Goal: Task Accomplishment & Management: Manage account settings

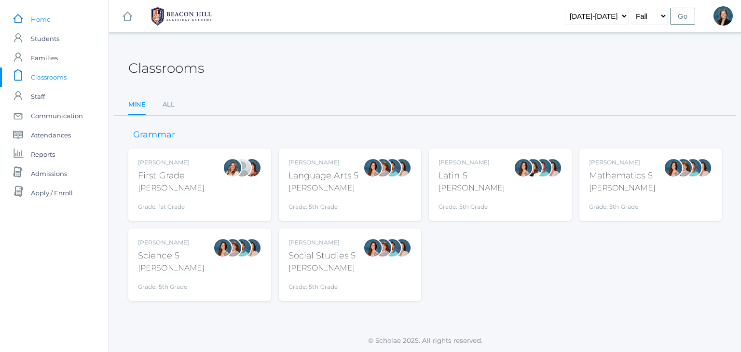
click at [34, 20] on span "Home" at bounding box center [41, 19] width 20 height 19
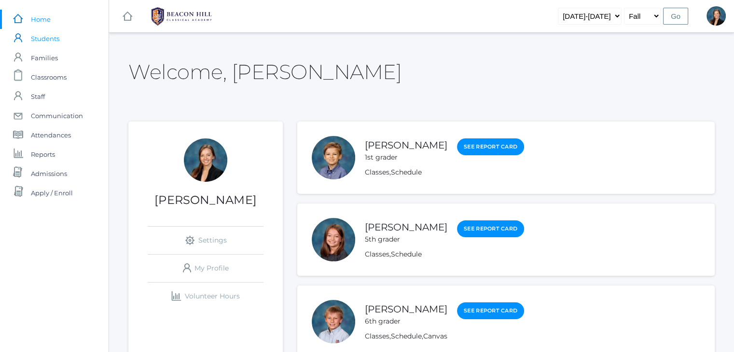
click at [49, 36] on span "Students" at bounding box center [45, 38] width 28 height 19
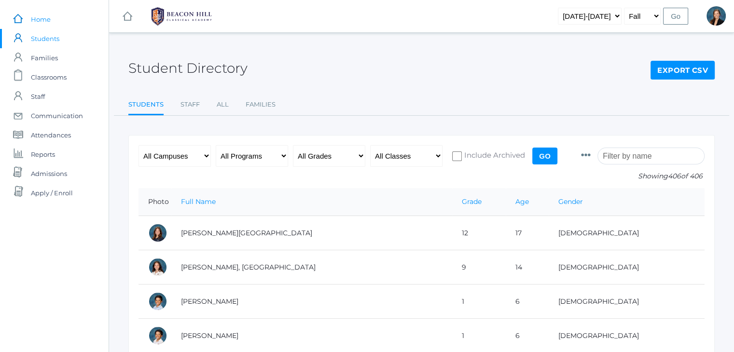
click at [40, 16] on span "Home" at bounding box center [41, 19] width 20 height 19
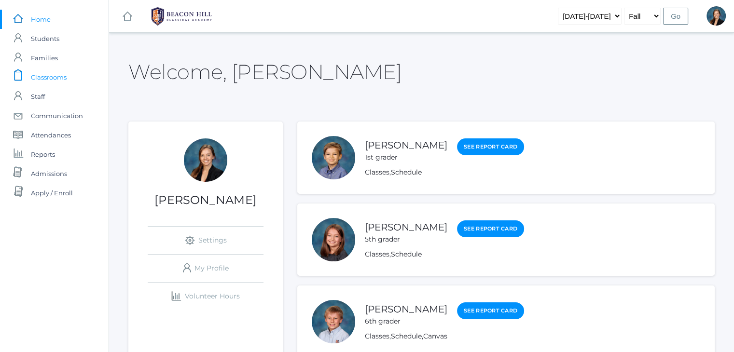
click at [54, 80] on span "Classrooms" at bounding box center [49, 77] width 36 height 19
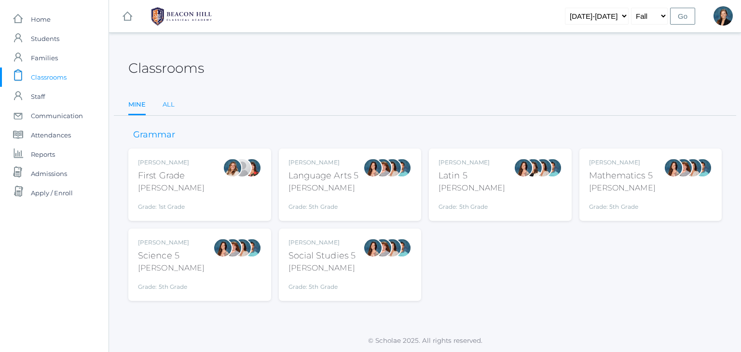
click at [170, 106] on link "All" at bounding box center [169, 104] width 12 height 19
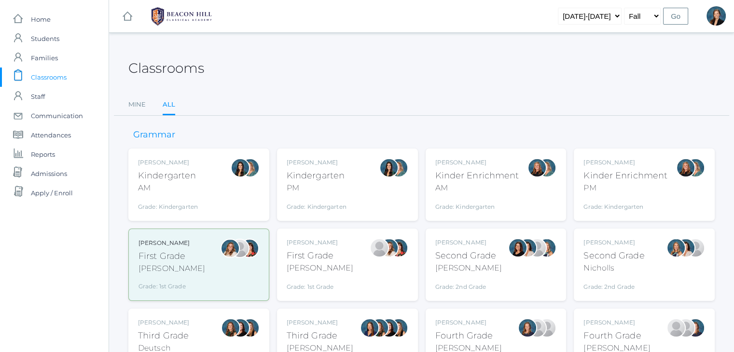
click at [184, 183] on div "AM" at bounding box center [168, 188] width 60 height 12
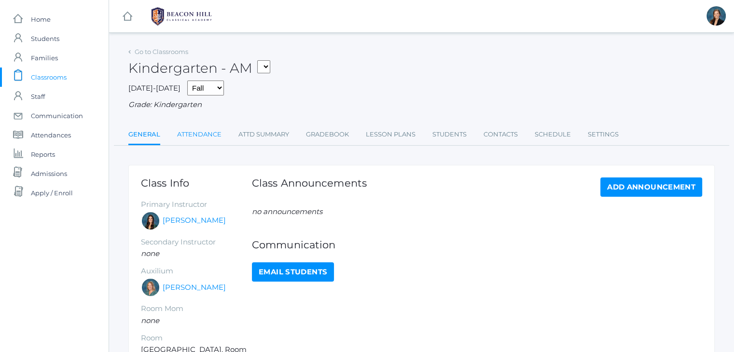
click at [190, 133] on link "Attendance" at bounding box center [199, 134] width 44 height 19
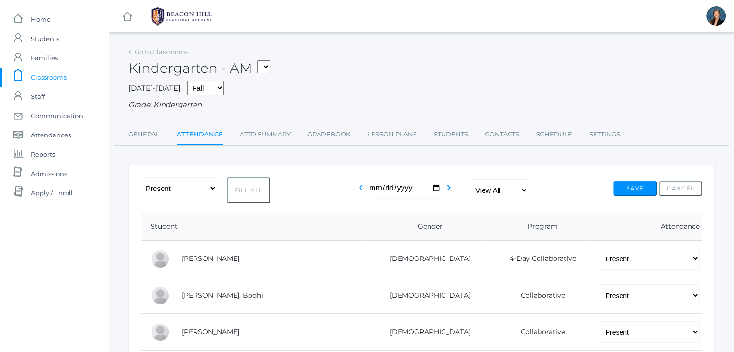
click at [54, 74] on span "Classrooms" at bounding box center [49, 77] width 36 height 19
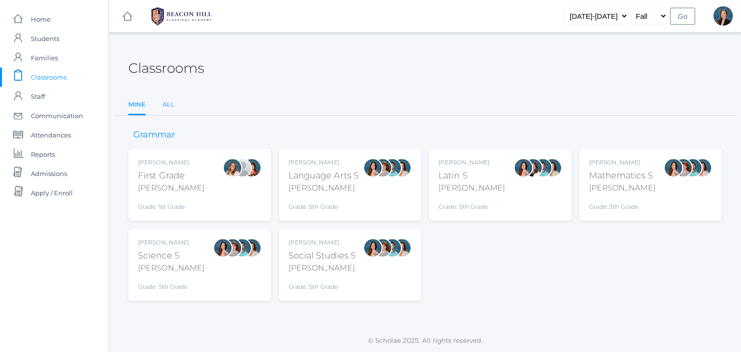
click at [168, 107] on link "All" at bounding box center [169, 104] width 12 height 19
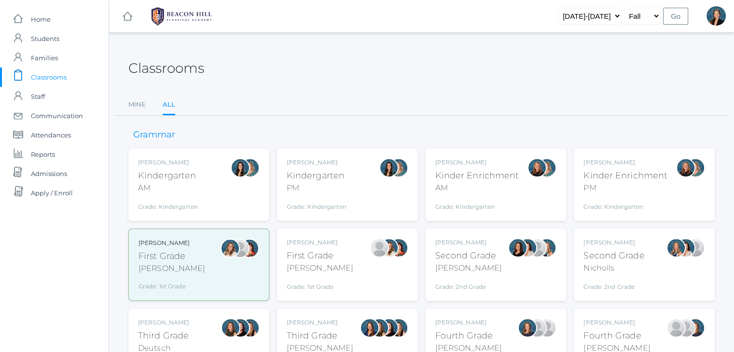
click at [480, 200] on div "Grade: Kindergarten" at bounding box center [477, 205] width 84 height 14
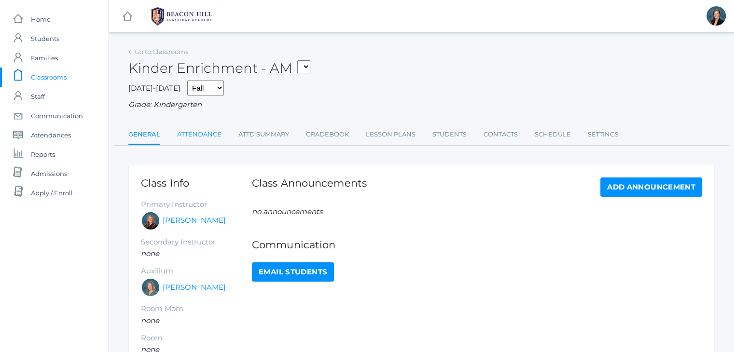
click at [207, 138] on link "Attendance" at bounding box center [199, 134] width 44 height 19
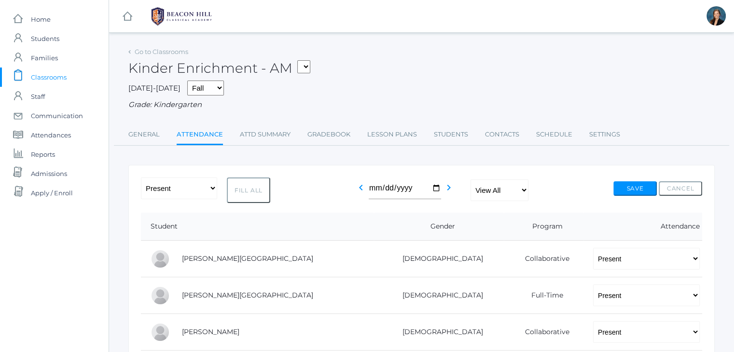
click at [44, 79] on span "Classrooms" at bounding box center [49, 77] width 36 height 19
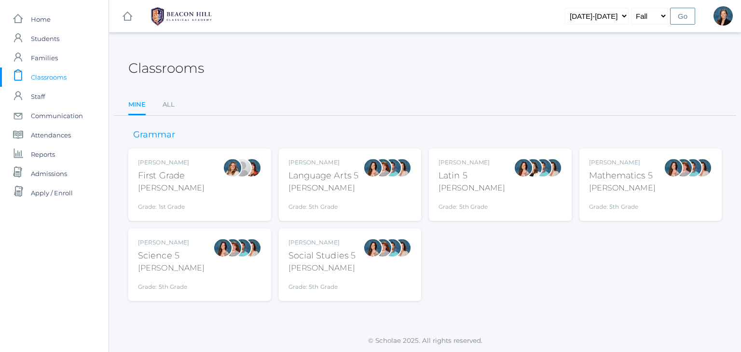
click at [214, 189] on div "Liv Barber First Grade Barber Grade: 1st Grade 01LA" at bounding box center [200, 184] width 124 height 53
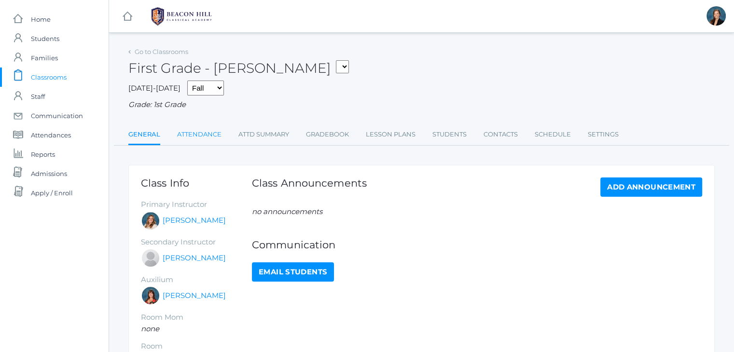
click at [213, 131] on link "Attendance" at bounding box center [199, 134] width 44 height 19
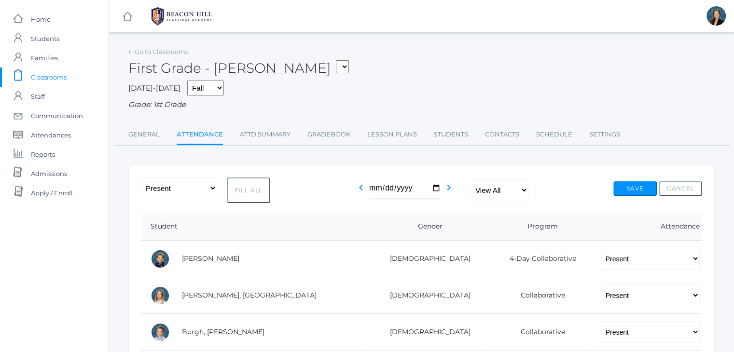
click at [52, 70] on span "Classrooms" at bounding box center [49, 77] width 36 height 19
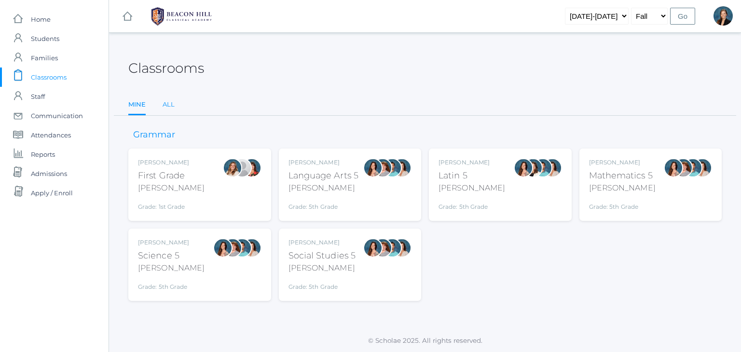
click at [170, 105] on link "All" at bounding box center [169, 104] width 12 height 19
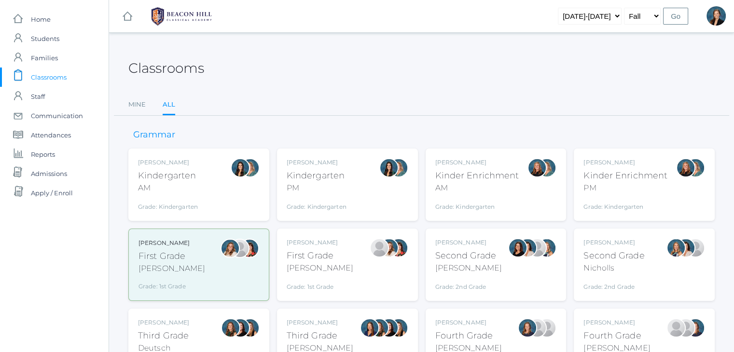
click at [327, 263] on div "Watson" at bounding box center [320, 269] width 67 height 12
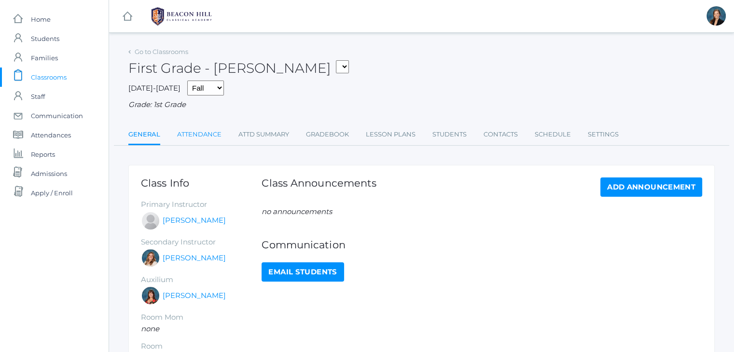
click at [203, 130] on link "Attendance" at bounding box center [199, 134] width 44 height 19
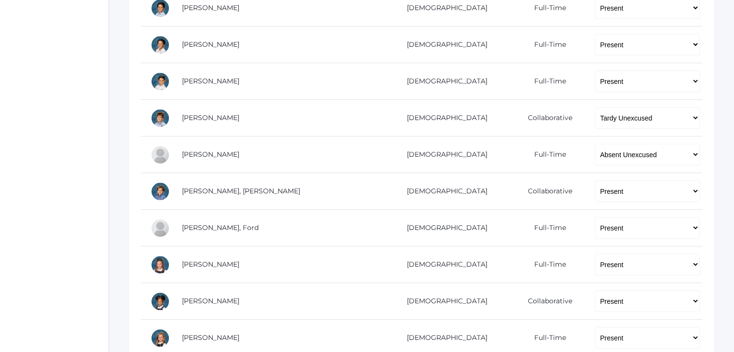
scroll to position [270, 0]
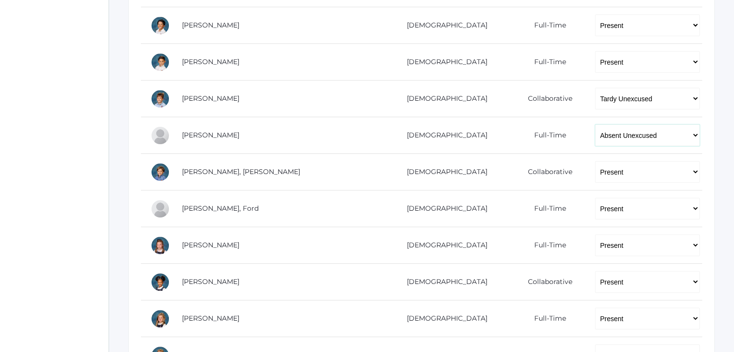
click at [621, 134] on select "-- Present Present-At-Home Tardy Excused Tardy Unexcused Absent Excused Absent …" at bounding box center [647, 136] width 105 height 22
click at [595, 125] on select "-- Present Present-At-Home Tardy Excused Tardy Unexcused Absent Excused Absent …" at bounding box center [647, 136] width 105 height 22
click at [595, 137] on select "-- Present Present-At-Home Tardy Excused Tardy Unexcused Absent Excused Absent …" at bounding box center [647, 136] width 105 height 22
select select "TU"
click at [595, 125] on select "-- Present Present-At-Home Tardy Excused Tardy Unexcused Absent Excused Absent …" at bounding box center [647, 136] width 105 height 22
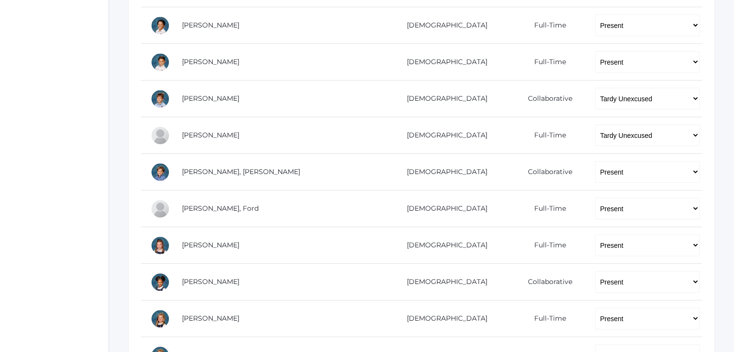
click at [44, 150] on div "icons/ui/navigation/home Created with Sketch. Home icons/user/plain Created wit…" at bounding box center [54, 200] width 109 height 940
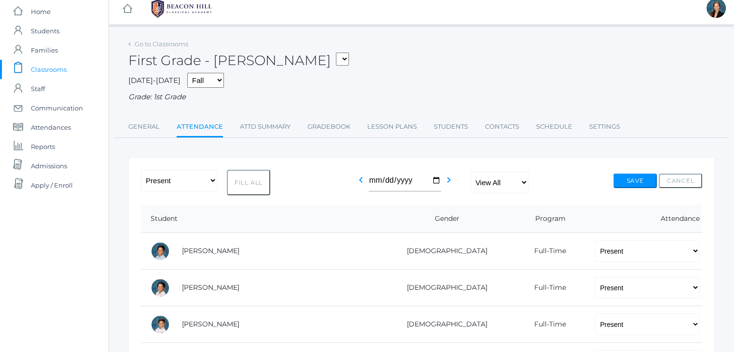
scroll to position [0, 0]
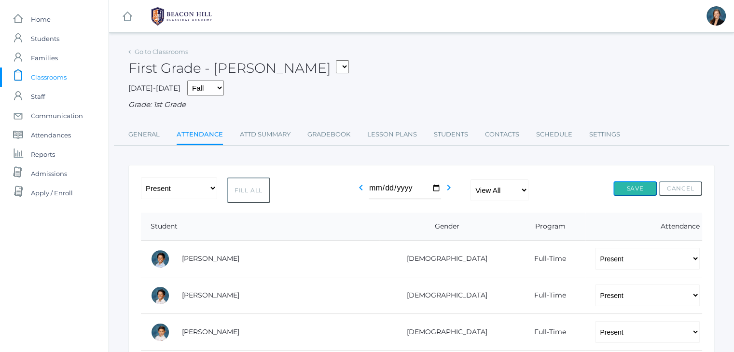
click at [624, 187] on button "Save" at bounding box center [634, 188] width 43 height 14
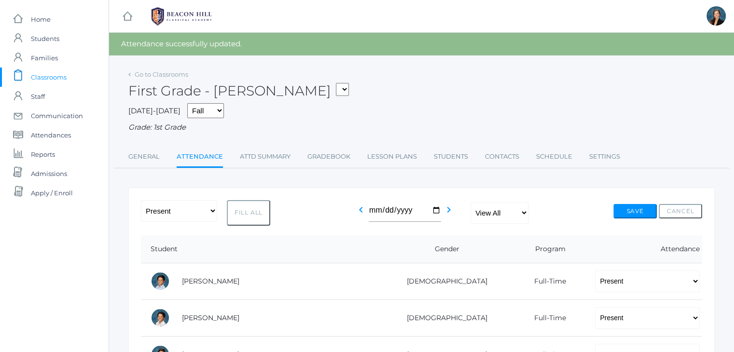
click at [32, 80] on span "Classrooms" at bounding box center [49, 77] width 36 height 19
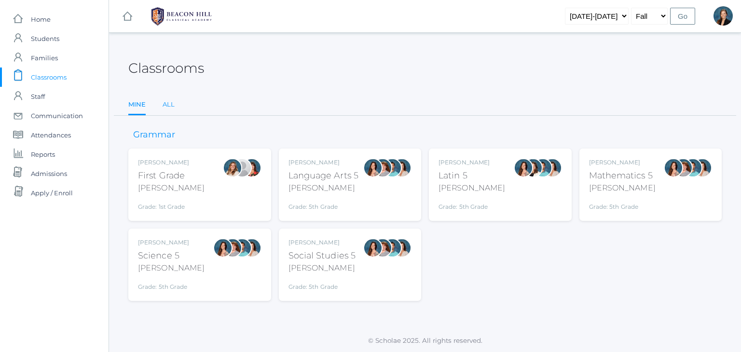
click at [167, 111] on link "All" at bounding box center [169, 104] width 12 height 19
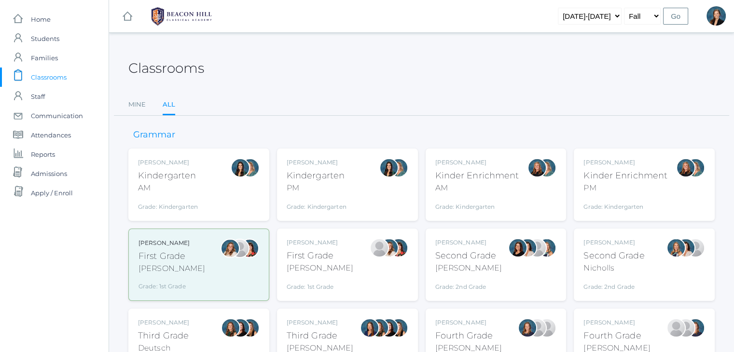
click at [602, 256] on div "Second Grade" at bounding box center [614, 256] width 61 height 13
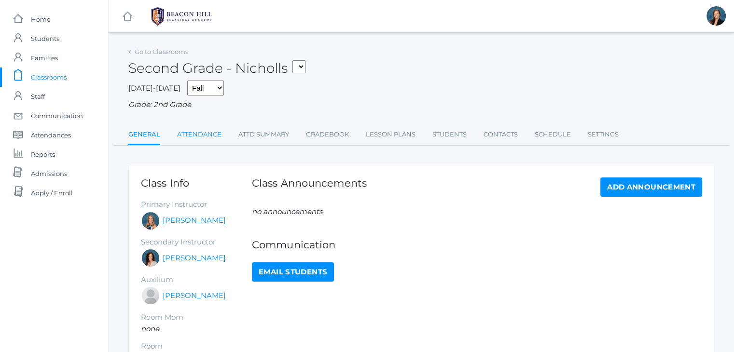
click at [195, 138] on link "Attendance" at bounding box center [199, 134] width 44 height 19
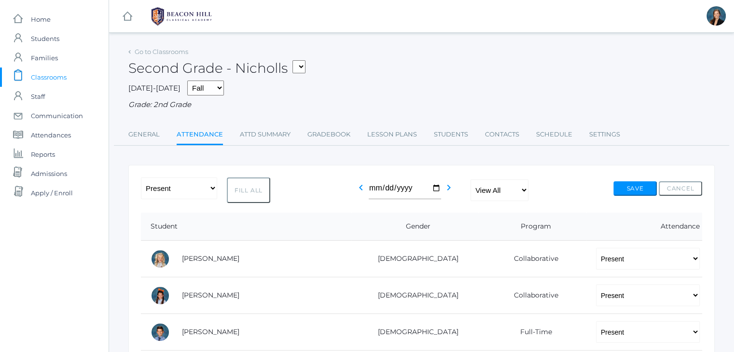
click at [50, 76] on span "Classrooms" at bounding box center [49, 77] width 36 height 19
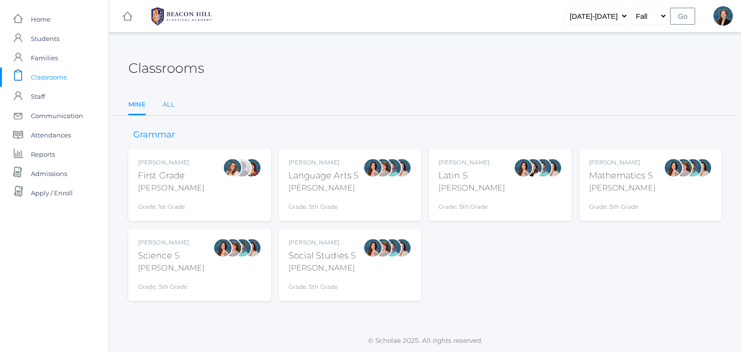
click at [164, 107] on link "All" at bounding box center [169, 104] width 12 height 19
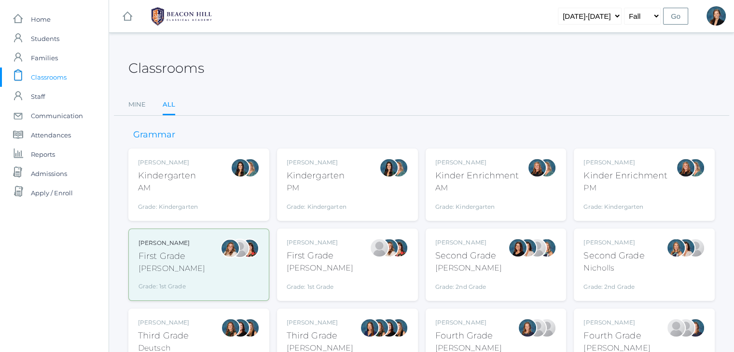
click at [448, 263] on div "Balli" at bounding box center [468, 269] width 67 height 12
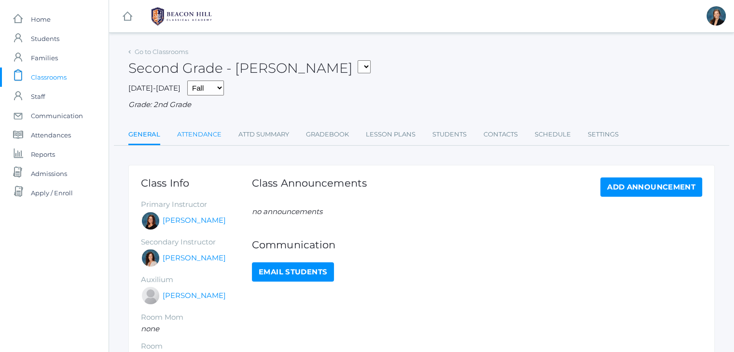
click at [197, 135] on link "Attendance" at bounding box center [199, 134] width 44 height 19
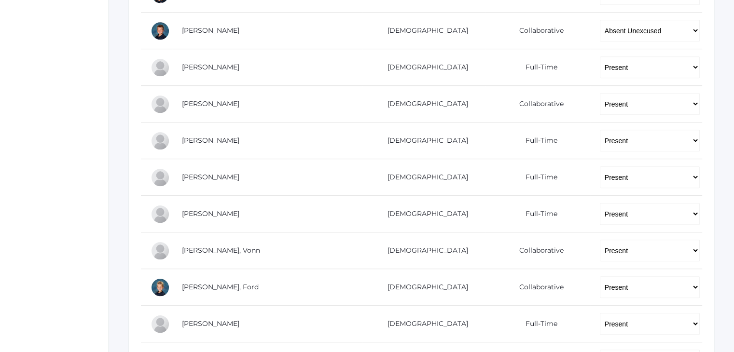
scroll to position [541, 0]
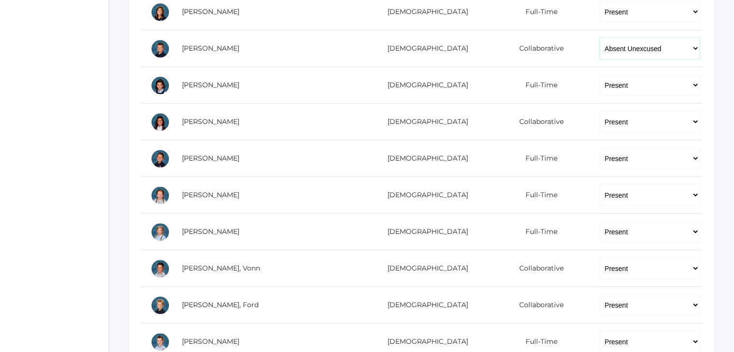
click at [662, 53] on select "-- Present Present-At-Home Tardy Excused Tardy Unexcused Absent Excused Absent …" at bounding box center [650, 49] width 100 height 22
select select "TE"
click at [600, 38] on select "-- Present Present-At-Home Tardy Excused Tardy Unexcused Absent Excused Absent …" at bounding box center [650, 49] width 100 height 22
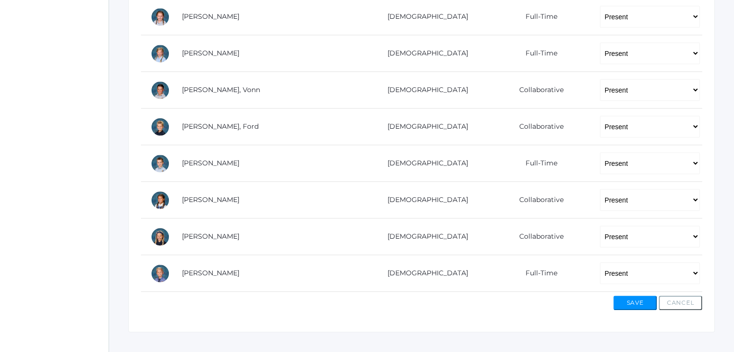
scroll to position [732, 0]
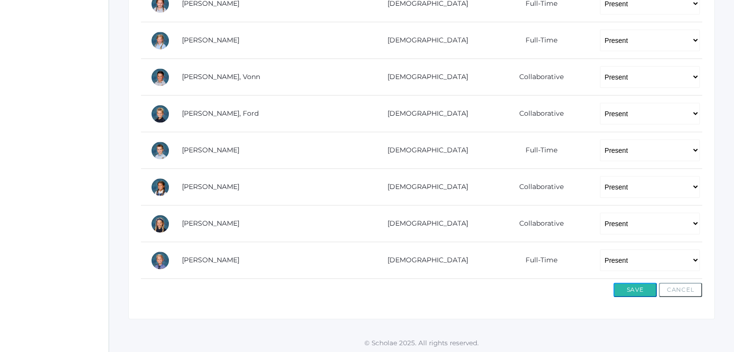
click at [639, 286] on button "Save" at bounding box center [634, 290] width 43 height 14
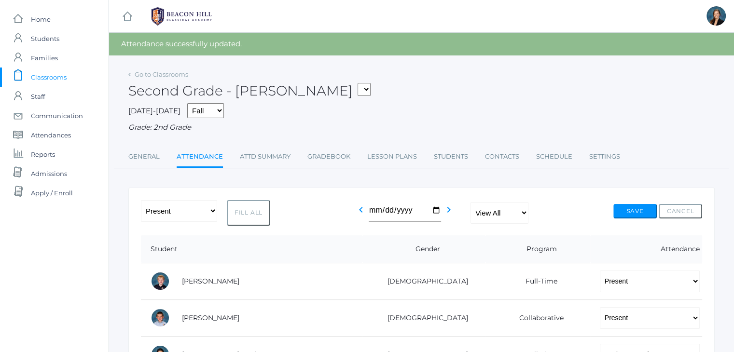
click at [55, 73] on span "Classrooms" at bounding box center [49, 77] width 36 height 19
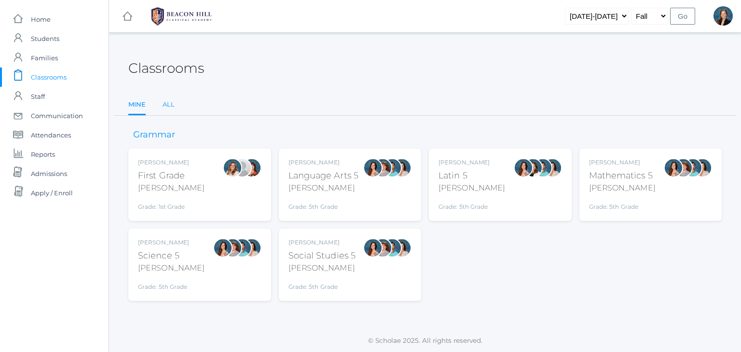
click at [166, 109] on link "All" at bounding box center [169, 104] width 12 height 19
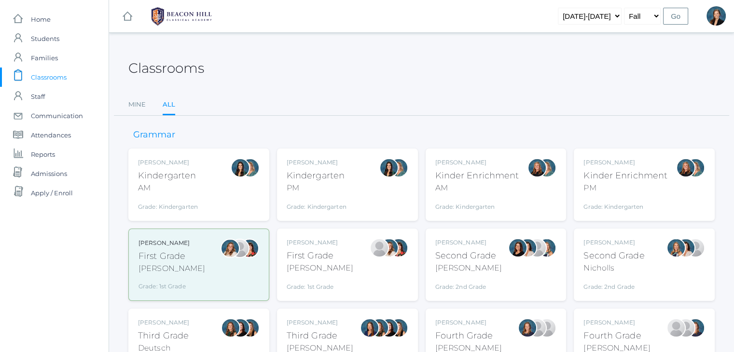
click at [181, 324] on div "[PERSON_NAME]" at bounding box center [163, 323] width 51 height 9
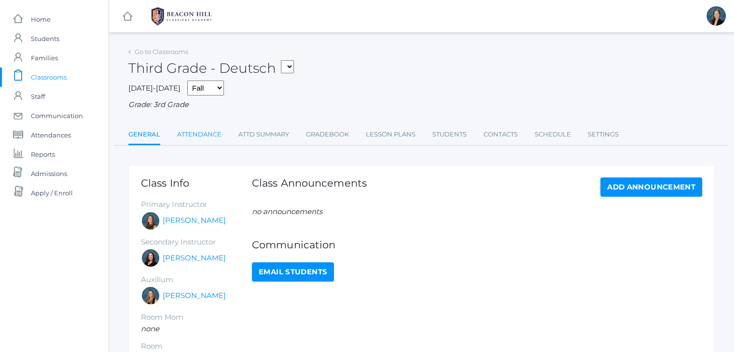
click at [209, 128] on link "Attendance" at bounding box center [199, 134] width 44 height 19
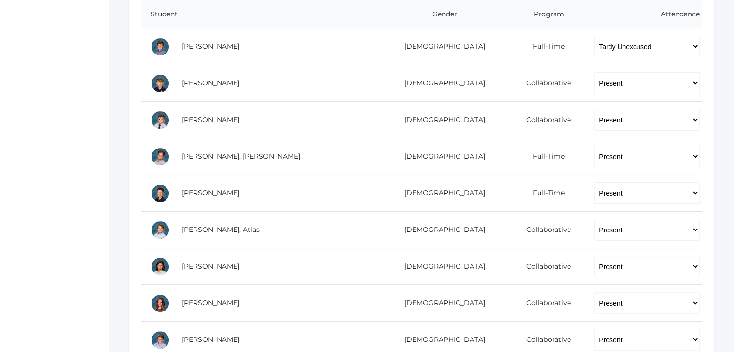
scroll to position [232, 0]
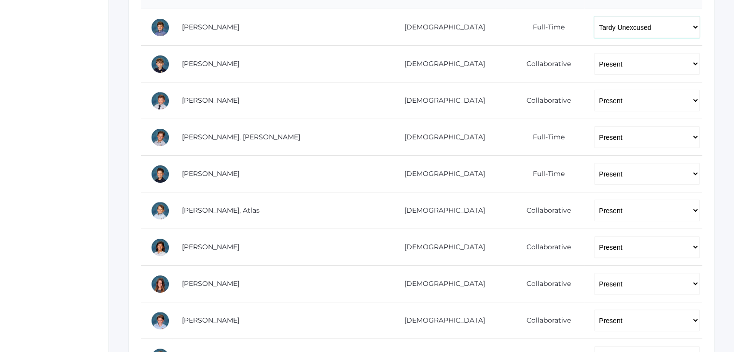
click at [635, 28] on select "-- Present Present-At-Home Tardy Excused Tardy Unexcused Absent Excused Absent …" at bounding box center [647, 27] width 106 height 22
select select "TE"
click at [594, 16] on select "-- Present Present-At-Home Tardy Excused Tardy Unexcused Absent Excused Absent …" at bounding box center [647, 27] width 106 height 22
click at [52, 120] on div "icons/ui/navigation/home Created with Sketch. Home icons/user/plain Created wit…" at bounding box center [54, 311] width 109 height 1086
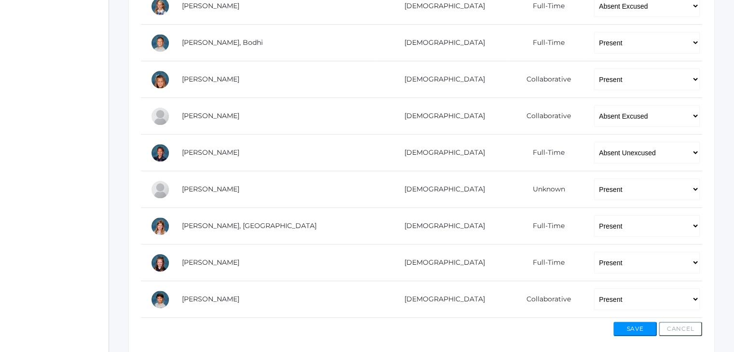
scroll to position [695, 0]
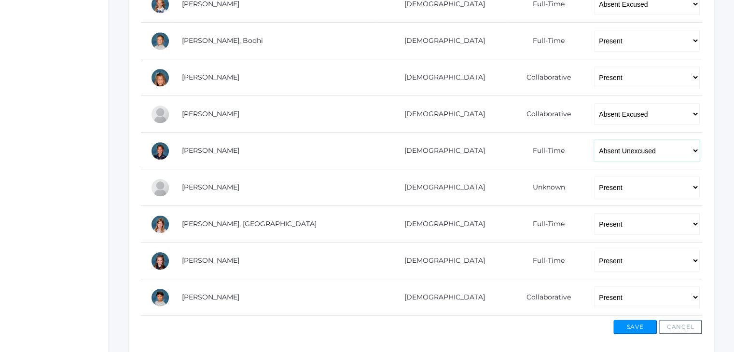
click at [617, 157] on select "-- Present Present-At-Home Tardy Excused Tardy Unexcused Absent Excused Absent …" at bounding box center [647, 151] width 106 height 22
select select "TU"
click at [594, 140] on select "-- Present Present-At-Home Tardy Excused Tardy Unexcused Absent Excused Absent …" at bounding box center [647, 151] width 106 height 22
click at [617, 323] on button "Save" at bounding box center [634, 327] width 43 height 14
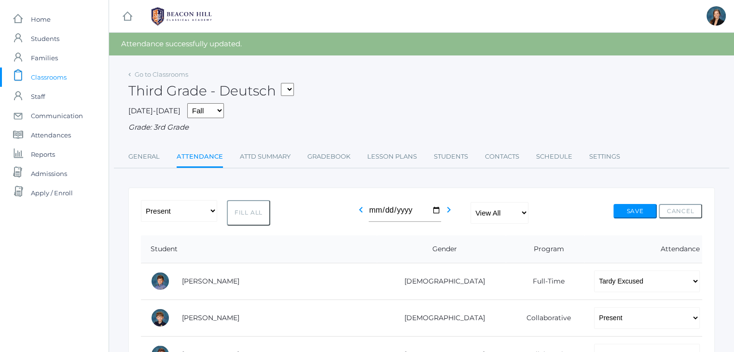
click at [58, 74] on span "Classrooms" at bounding box center [49, 77] width 36 height 19
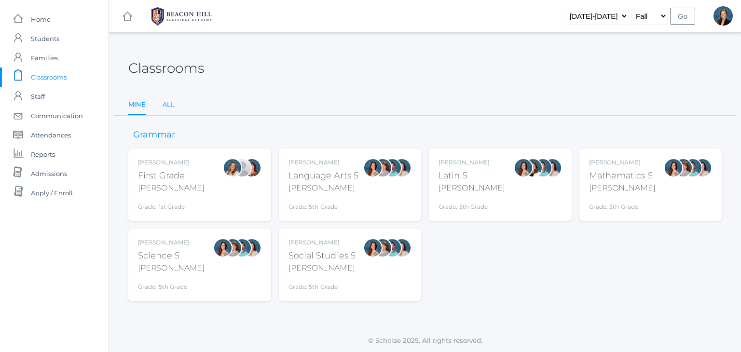
click at [167, 107] on link "All" at bounding box center [169, 104] width 12 height 19
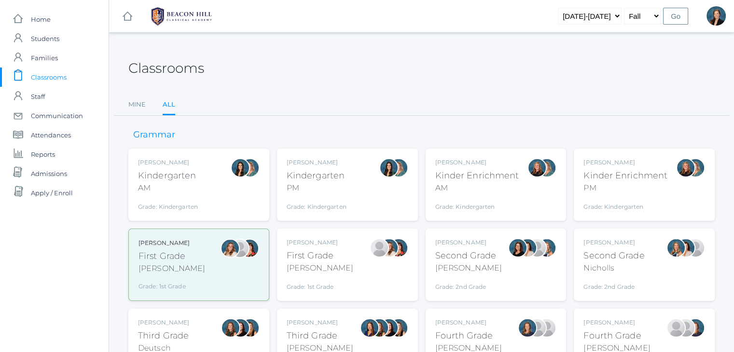
click at [317, 333] on div "Third Grade" at bounding box center [320, 336] width 67 height 13
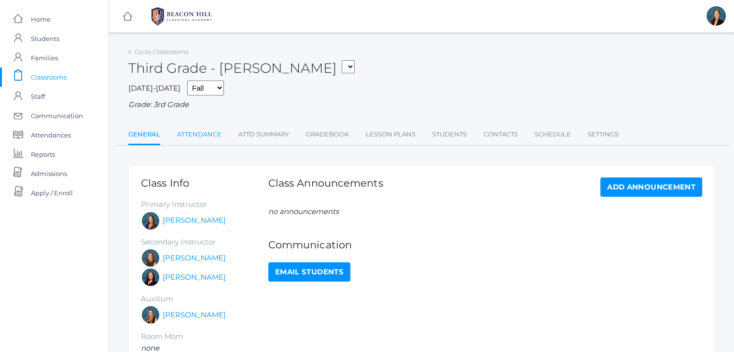
click at [210, 136] on link "Attendance" at bounding box center [199, 134] width 44 height 19
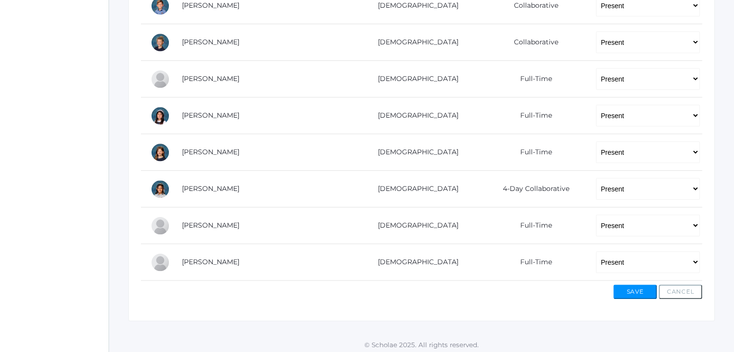
scroll to position [659, 0]
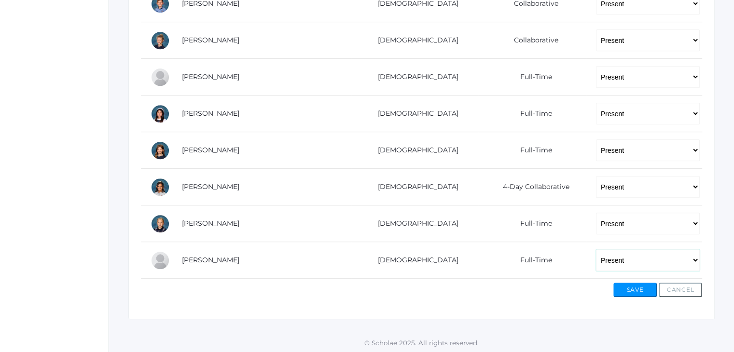
click at [606, 258] on select "-- Present Present-At-Home Tardy Excused Tardy Unexcused Absent Excused Absent …" at bounding box center [648, 261] width 104 height 22
select select "AE"
click at [596, 250] on select "-- Present Present-At-Home Tardy Excused Tardy Unexcused Absent Excused Absent …" at bounding box center [648, 261] width 104 height 22
click at [635, 290] on button "Save" at bounding box center [634, 290] width 43 height 14
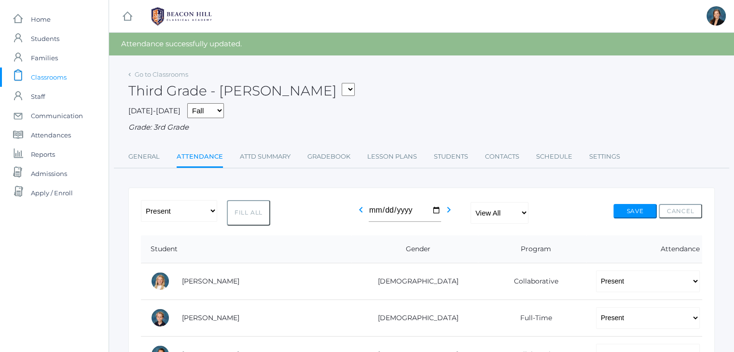
click at [43, 78] on span "Classrooms" at bounding box center [49, 77] width 36 height 19
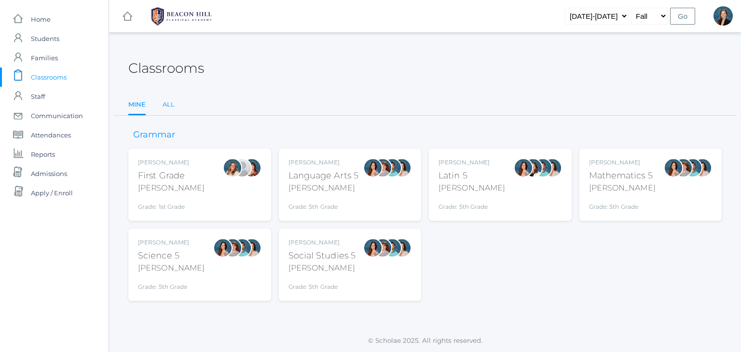
click at [172, 103] on link "All" at bounding box center [169, 104] width 12 height 19
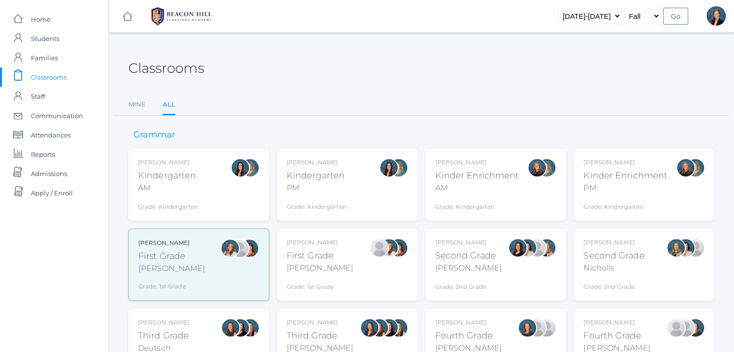
click at [615, 330] on div "Fourth Grade" at bounding box center [617, 336] width 67 height 13
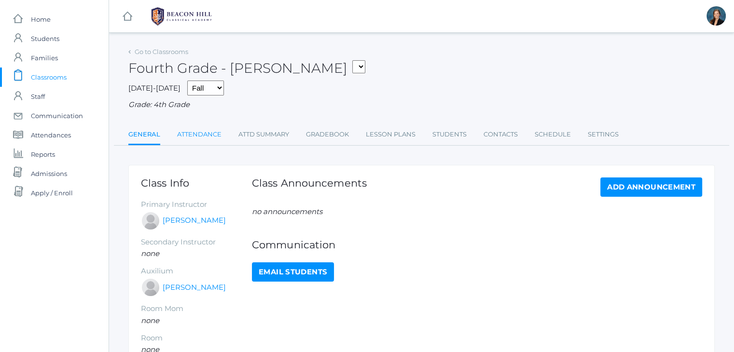
click at [207, 134] on link "Attendance" at bounding box center [199, 134] width 44 height 19
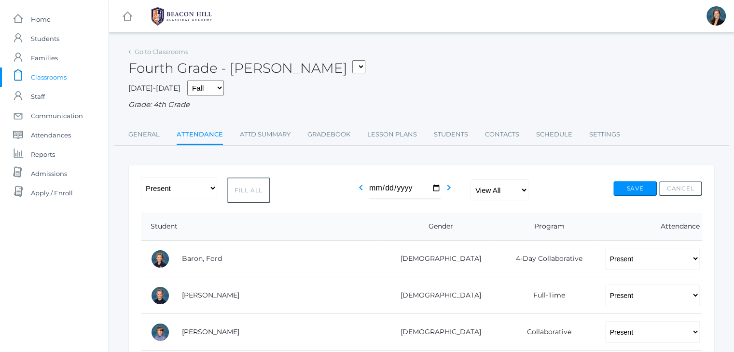
click at [41, 70] on span "Classrooms" at bounding box center [49, 77] width 36 height 19
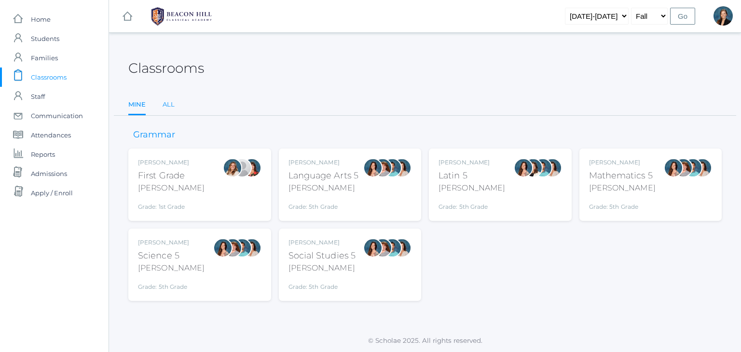
click at [168, 105] on link "All" at bounding box center [169, 104] width 12 height 19
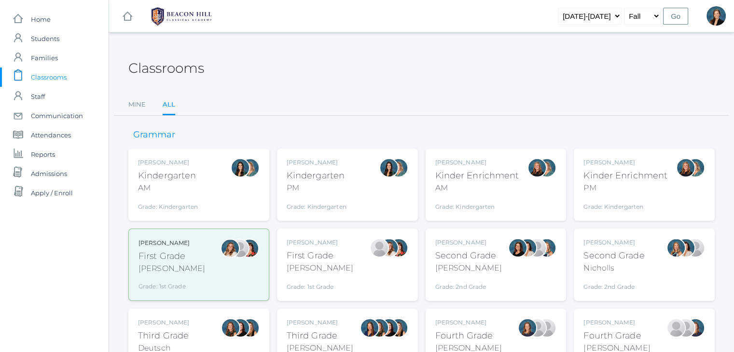
click at [452, 325] on div "[PERSON_NAME]" at bounding box center [468, 323] width 67 height 9
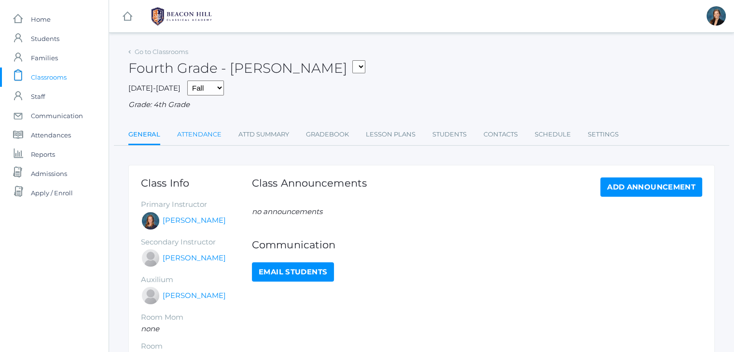
click at [205, 132] on link "Attendance" at bounding box center [199, 134] width 44 height 19
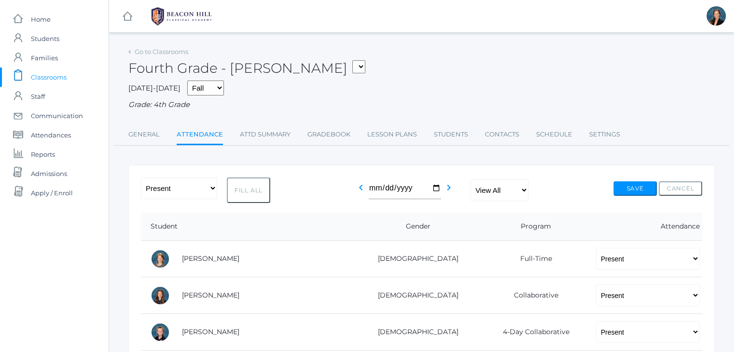
click at [54, 76] on span "Classrooms" at bounding box center [49, 77] width 36 height 19
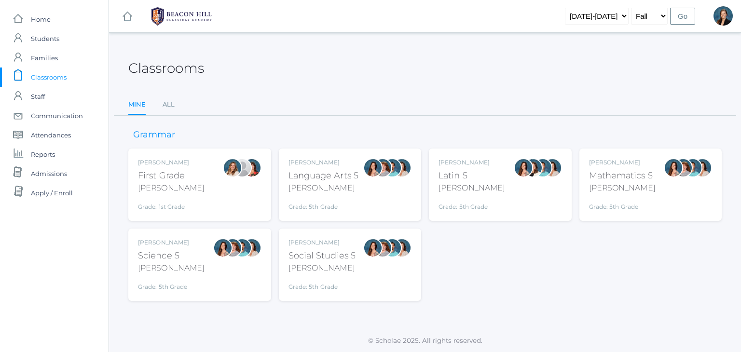
click at [311, 180] on div "Language Arts 5" at bounding box center [324, 175] width 70 height 13
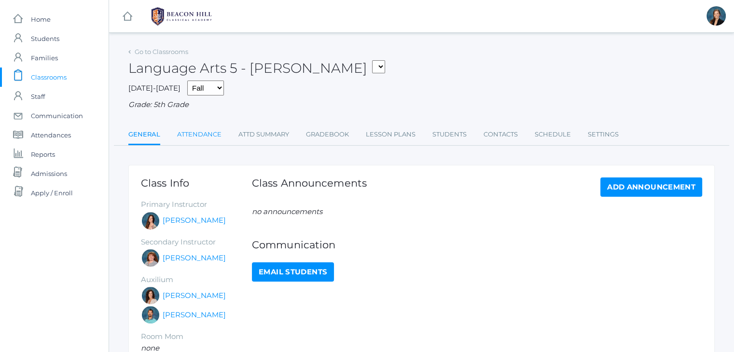
click at [206, 139] on link "Attendance" at bounding box center [199, 134] width 44 height 19
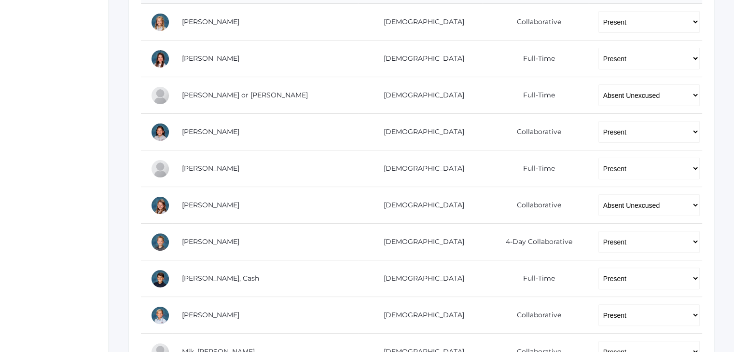
scroll to position [251, 0]
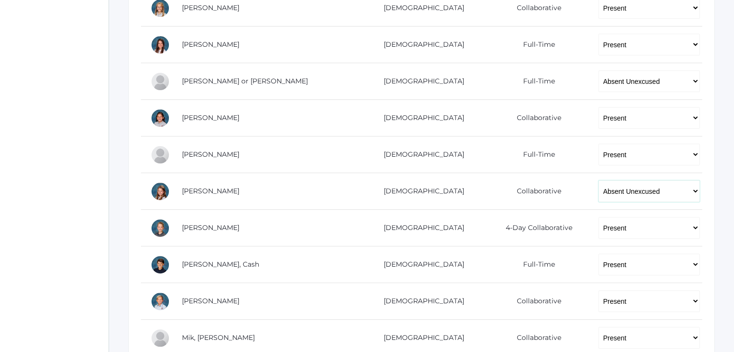
click at [598, 184] on select "-- Present Present-At-Home Tardy Excused Tardy Unexcused Absent Excused Absent …" at bounding box center [649, 192] width 102 height 22
select select "TE"
click at [598, 181] on select "-- Present Present-At-Home Tardy Excused Tardy Unexcused Absent Excused Absent …" at bounding box center [649, 192] width 102 height 22
click at [107, 201] on div "icons/ui/navigation/home Created with Sketch. Home icons/user/plain Created wit…" at bounding box center [54, 274] width 109 height 1050
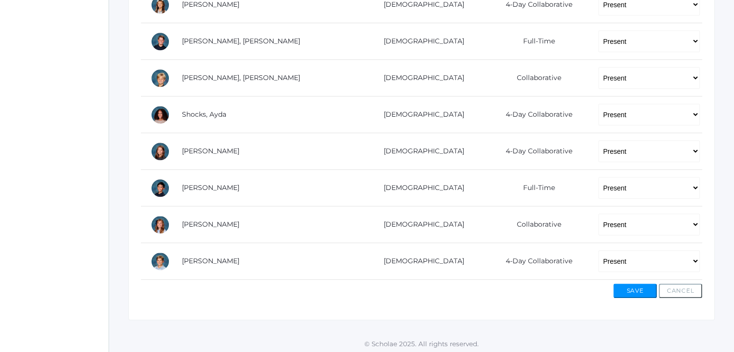
scroll to position [695, 0]
click at [633, 286] on button "Save" at bounding box center [634, 290] width 43 height 14
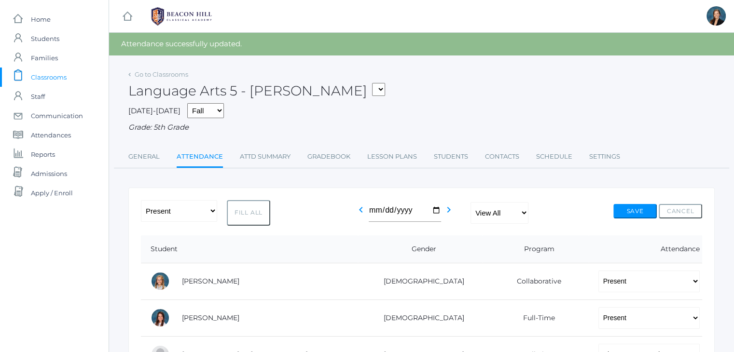
click at [504, 109] on div "2025-2026 Fall Spring Grade: 5th Grade" at bounding box center [421, 118] width 586 height 30
click at [61, 72] on span "Classrooms" at bounding box center [49, 77] width 36 height 19
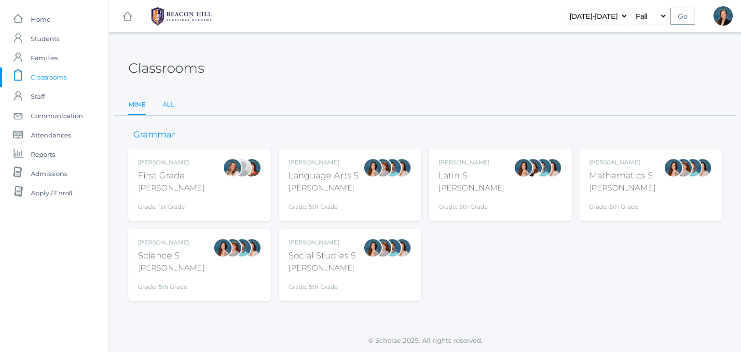
click at [172, 105] on link "All" at bounding box center [169, 104] width 12 height 19
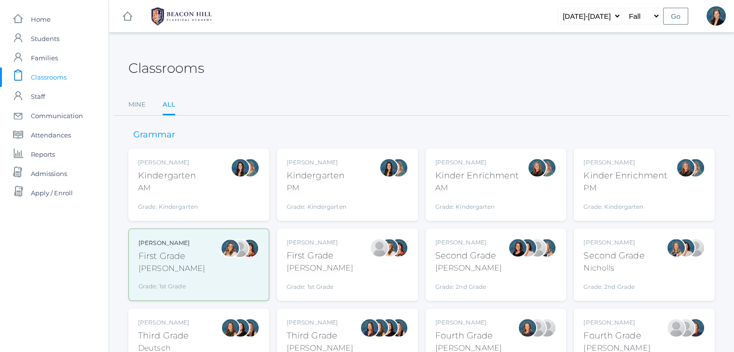
click at [448, 70] on div "Classrooms" at bounding box center [421, 63] width 586 height 36
click at [352, 70] on div "Classrooms" at bounding box center [421, 63] width 586 height 36
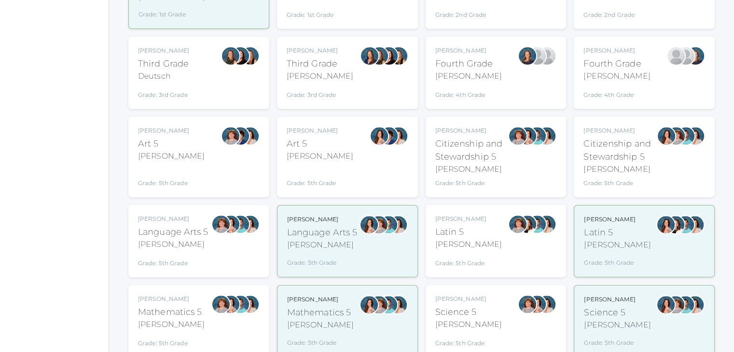
scroll to position [328, 0]
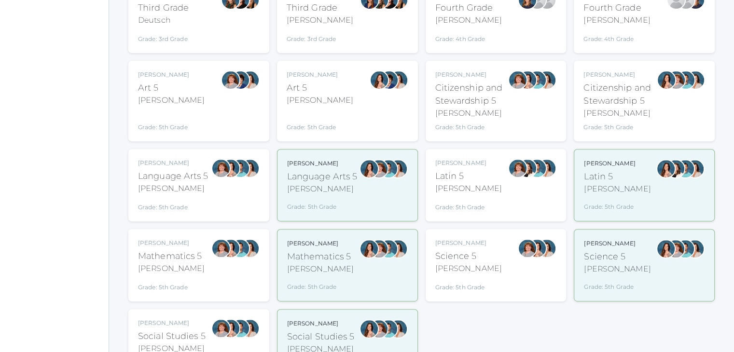
click at [155, 185] on div "Bence" at bounding box center [173, 189] width 70 height 12
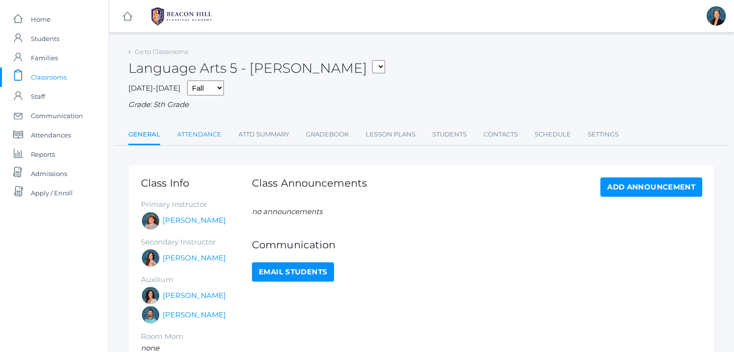
click at [206, 130] on link "Attendance" at bounding box center [199, 134] width 44 height 19
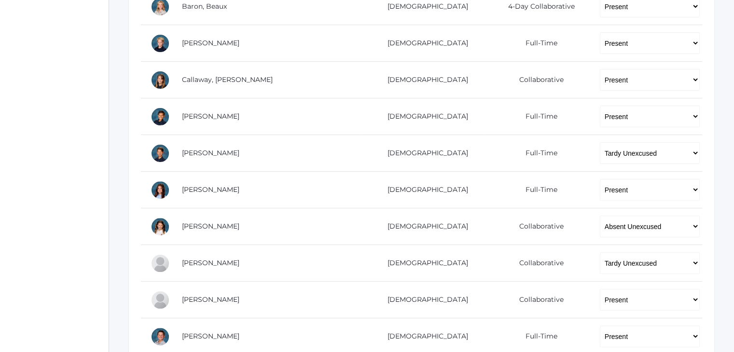
scroll to position [309, 0]
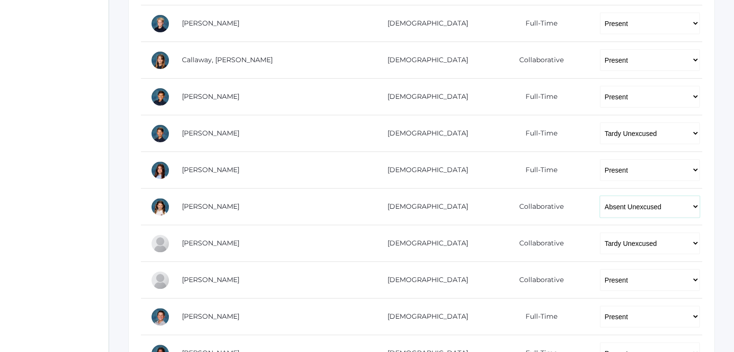
click at [603, 209] on select "-- Present Present-At-Home Tardy Excused Tardy Unexcused Absent Excused Absent …" at bounding box center [650, 207] width 100 height 22
click at [600, 196] on select "-- Present Present-At-Home Tardy Excused Tardy Unexcused Absent Excused Absent …" at bounding box center [650, 207] width 100 height 22
click at [593, 300] on td "-- Present Present-At-Home Tardy Excused Tardy Unexcused Absent Excused Absent …" at bounding box center [646, 317] width 112 height 37
click at [62, 268] on div "icons/ui/navigation/home Created with Sketch. Home icons/user/plain Created wit…" at bounding box center [54, 161] width 109 height 940
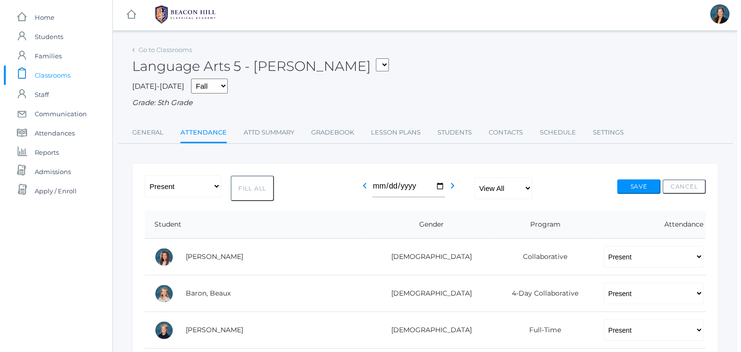
scroll to position [0, 0]
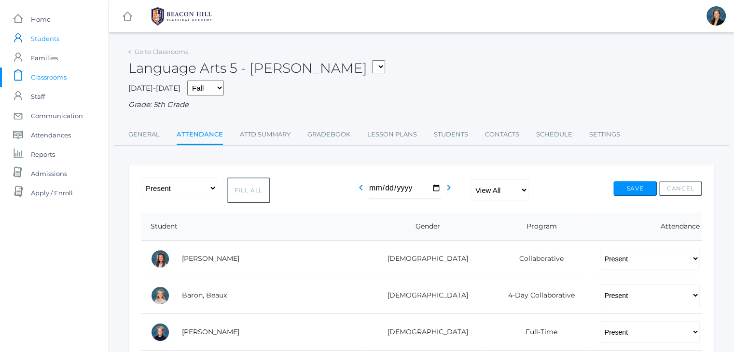
click at [56, 37] on span "Students" at bounding box center [45, 38] width 28 height 19
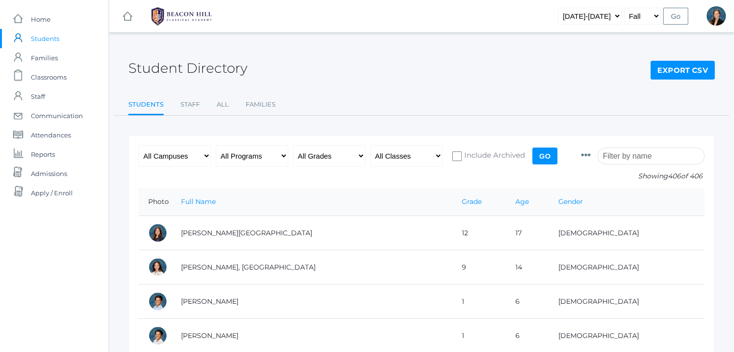
click at [663, 156] on input "search" at bounding box center [651, 156] width 107 height 17
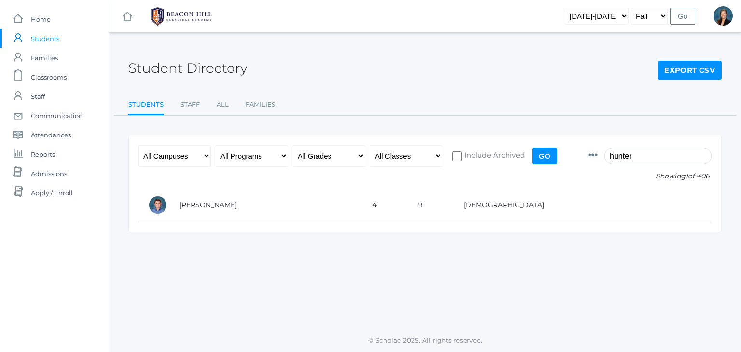
click at [654, 152] on input "hunter" at bounding box center [658, 156] width 107 height 17
type input "hunter"
click at [485, 70] on div "Student Directory Export CSV" at bounding box center [425, 63] width 594 height 36
click at [56, 72] on span "Classrooms" at bounding box center [49, 77] width 36 height 19
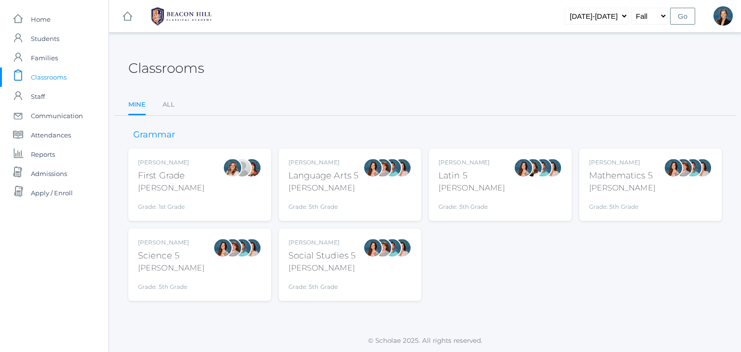
click at [176, 100] on ul "Mine All" at bounding box center [425, 105] width 594 height 21
click at [311, 74] on div "Classrooms" at bounding box center [425, 63] width 594 height 36
click at [324, 57] on div "Classrooms" at bounding box center [425, 63] width 594 height 36
click at [358, 79] on div "Classrooms" at bounding box center [425, 63] width 594 height 36
click at [318, 194] on div "Rebecca Salazar Language Arts 5 Salazar Grade: 5th Grade 05LA" at bounding box center [324, 184] width 70 height 53
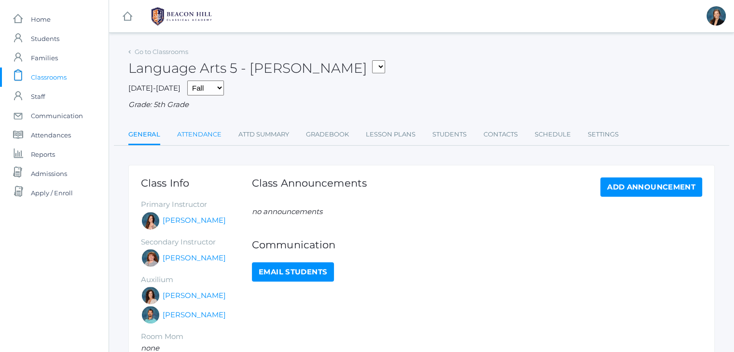
click at [203, 130] on link "Attendance" at bounding box center [199, 134] width 44 height 19
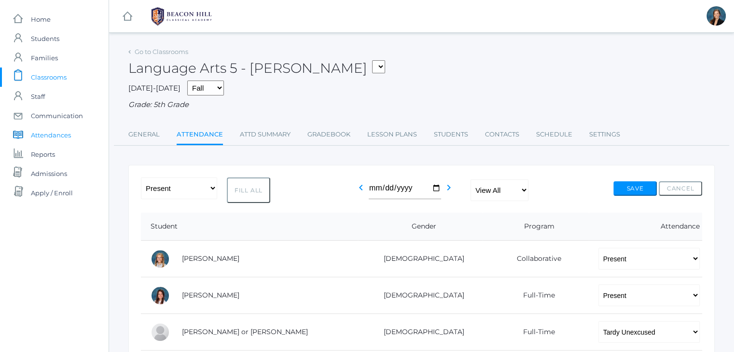
click at [50, 141] on span "Attendances" at bounding box center [51, 134] width 40 height 19
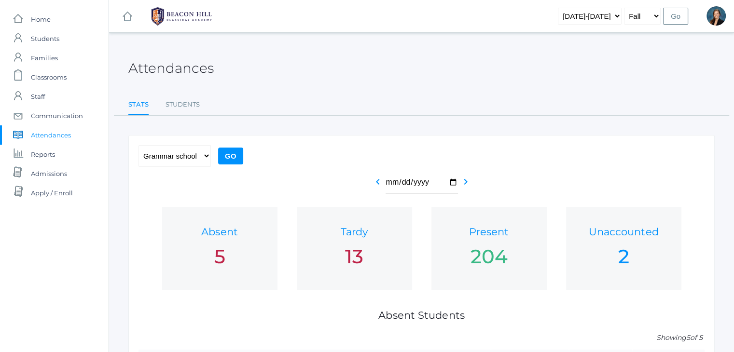
click at [278, 83] on div "Attendances Stats Students Stats Students" at bounding box center [421, 80] width 586 height 71
click at [53, 34] on span "Students" at bounding box center [45, 38] width 28 height 19
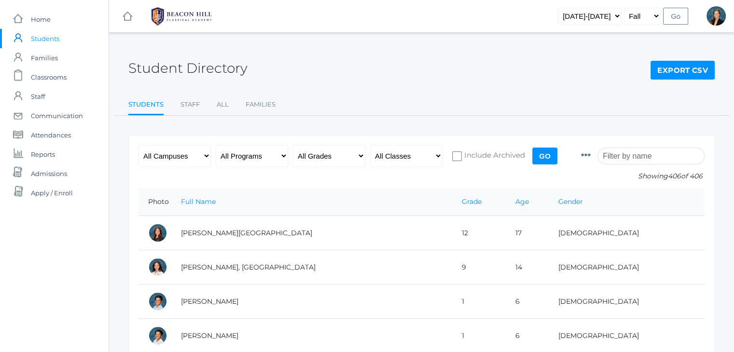
click at [646, 156] on input "search" at bounding box center [651, 156] width 107 height 17
click at [636, 156] on input "search" at bounding box center [651, 156] width 107 height 17
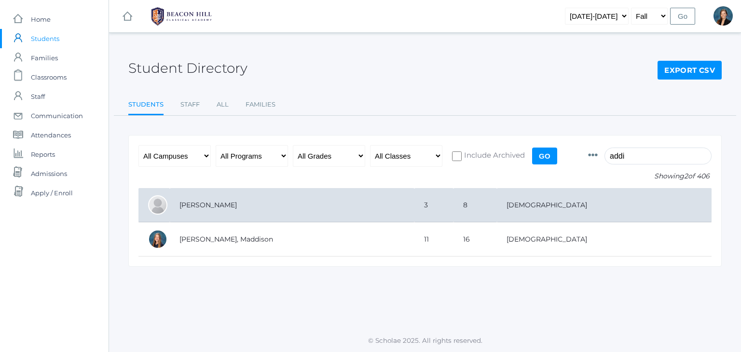
type input "addi"
click at [238, 209] on td "[PERSON_NAME]" at bounding box center [292, 205] width 245 height 34
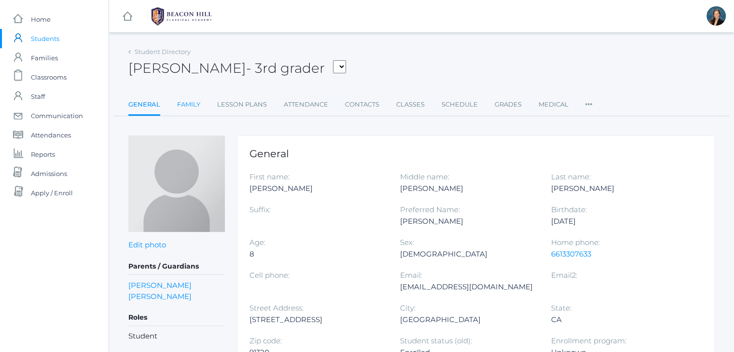
click at [184, 105] on link "Family" at bounding box center [188, 104] width 23 height 19
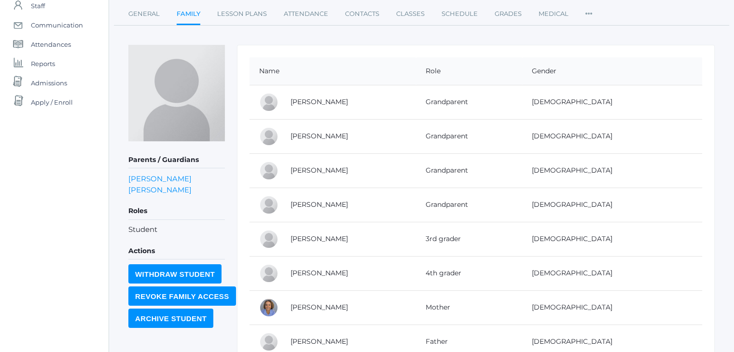
scroll to position [91, 0]
click at [298, 273] on link "[PERSON_NAME]" at bounding box center [319, 272] width 57 height 9
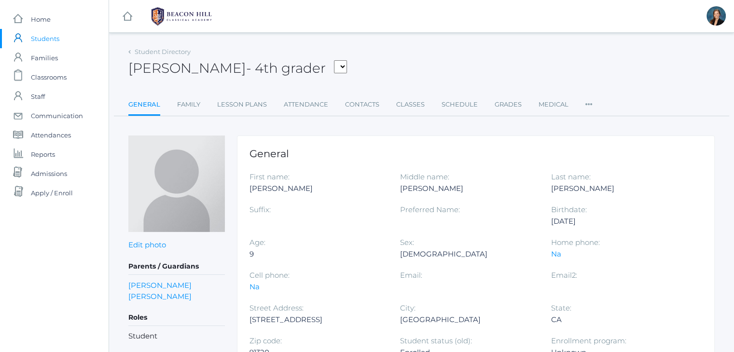
click at [475, 49] on div "[PERSON_NAME] - 4th grader [PERSON_NAME], [PERSON_NAME], [PERSON_NAME], [PERSON…" at bounding box center [421, 63] width 586 height 36
